Goal: Find specific page/section: Find specific page/section

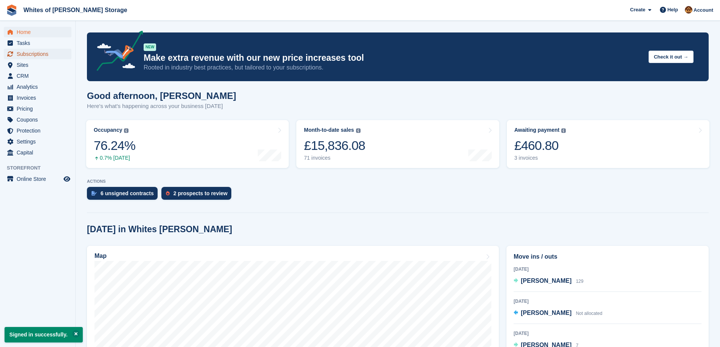
click at [44, 51] on span "Subscriptions" at bounding box center [39, 54] width 45 height 11
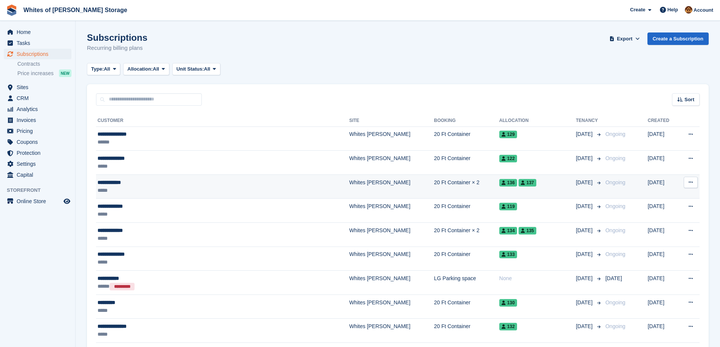
click at [174, 187] on div "*****" at bounding box center [187, 191] width 181 height 8
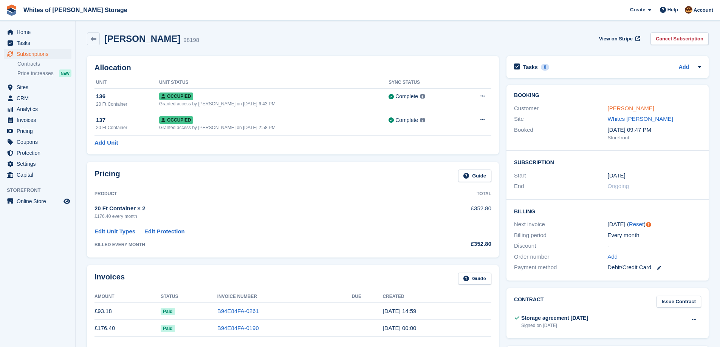
click at [623, 108] on link "[PERSON_NAME]" at bounding box center [631, 108] width 46 height 6
